Goal: Browse casually: Explore the website without a specific task or goal

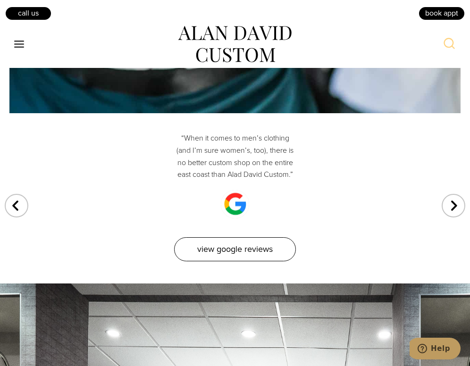
scroll to position [4889, 0]
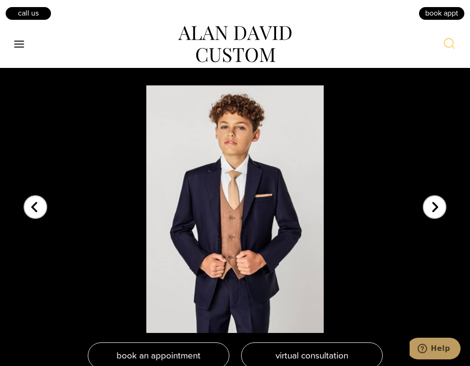
scroll to position [1874, 0]
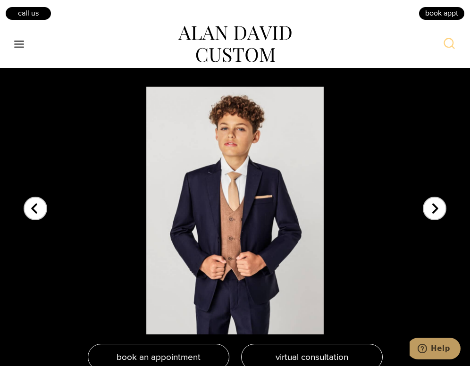
click at [434, 213] on div "Next slide" at bounding box center [435, 203] width 24 height 24
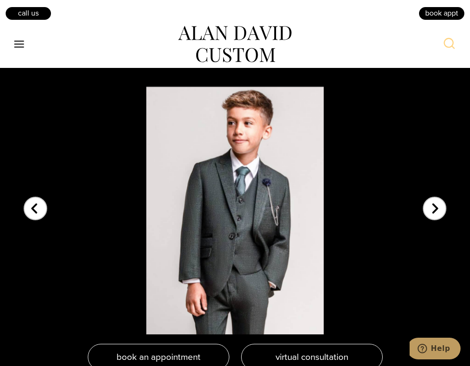
click at [434, 213] on div "Next slide" at bounding box center [435, 203] width 24 height 24
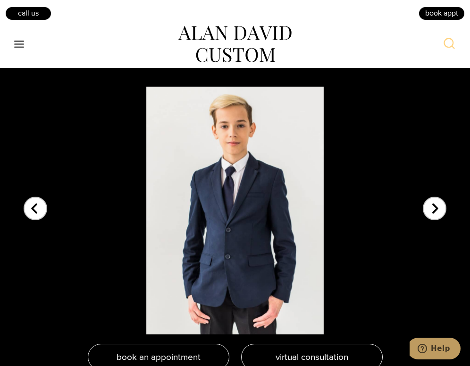
click at [434, 213] on div "Next slide" at bounding box center [435, 203] width 24 height 24
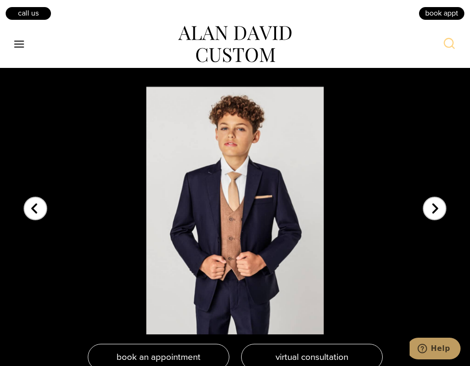
click at [434, 213] on div "Next slide" at bounding box center [435, 203] width 24 height 24
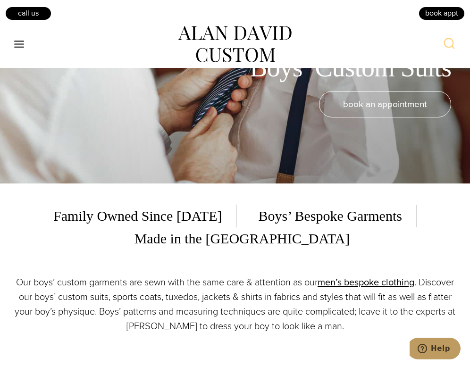
scroll to position [0, 0]
